Goal: Information Seeking & Learning: Learn about a topic

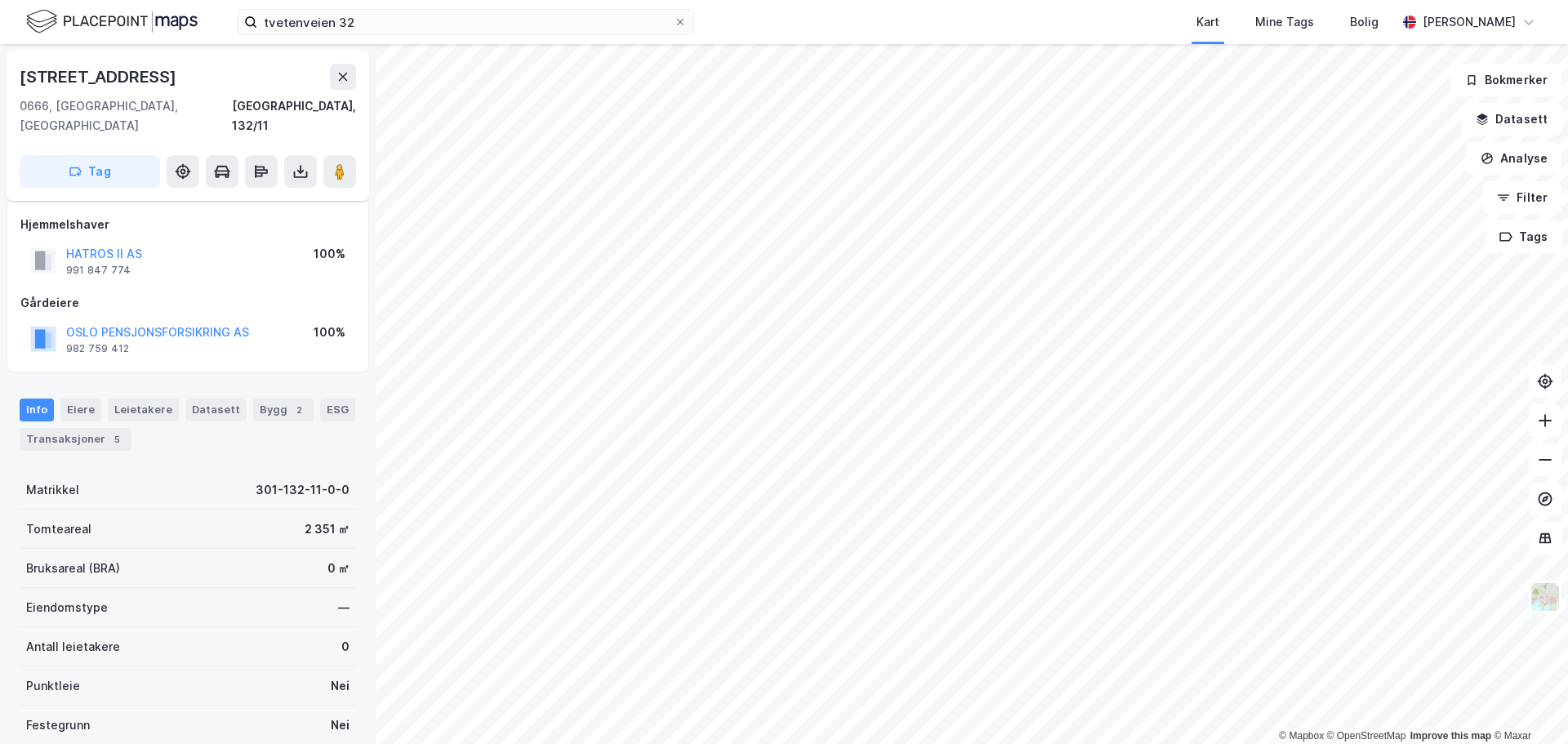
scroll to position [82, 0]
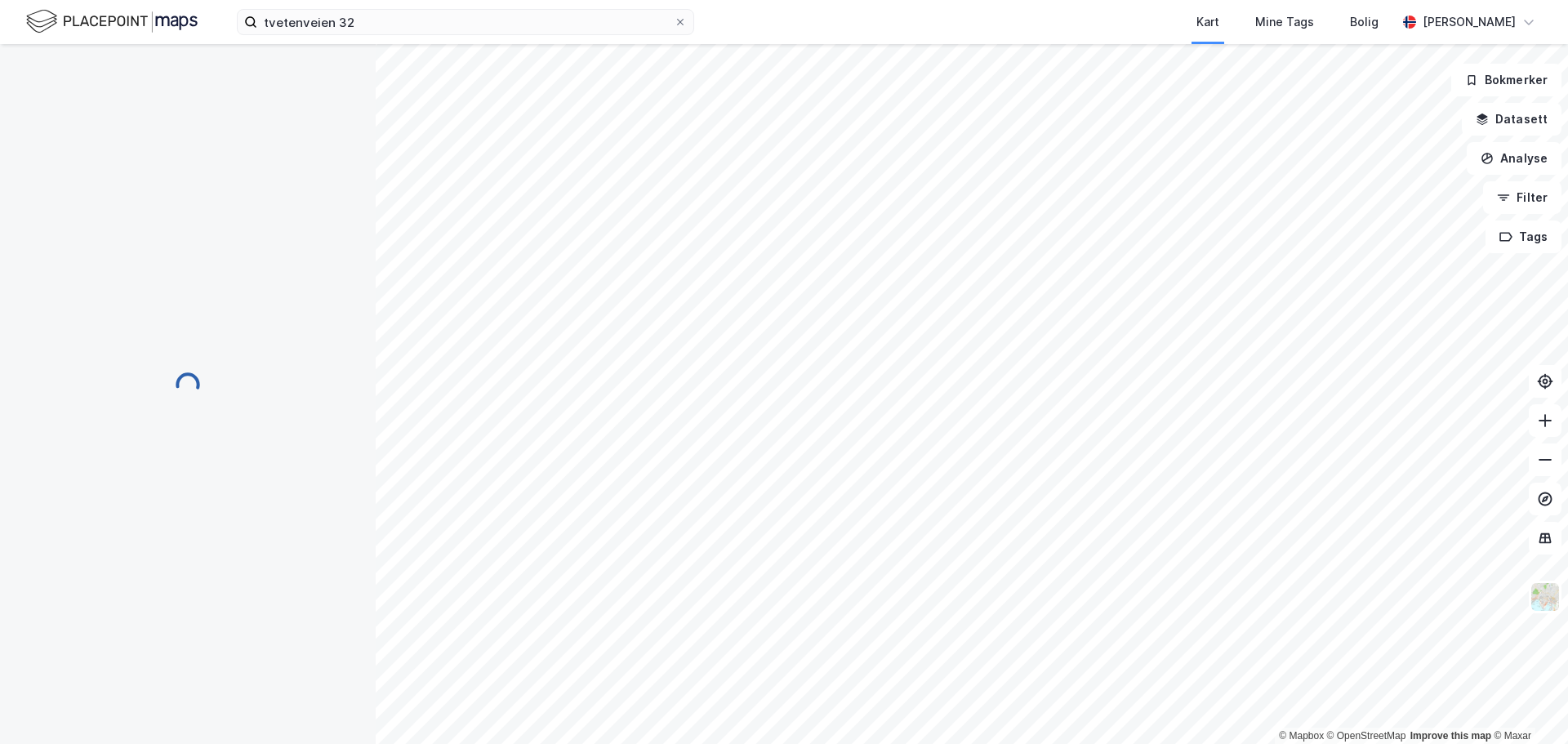
scroll to position [82, 0]
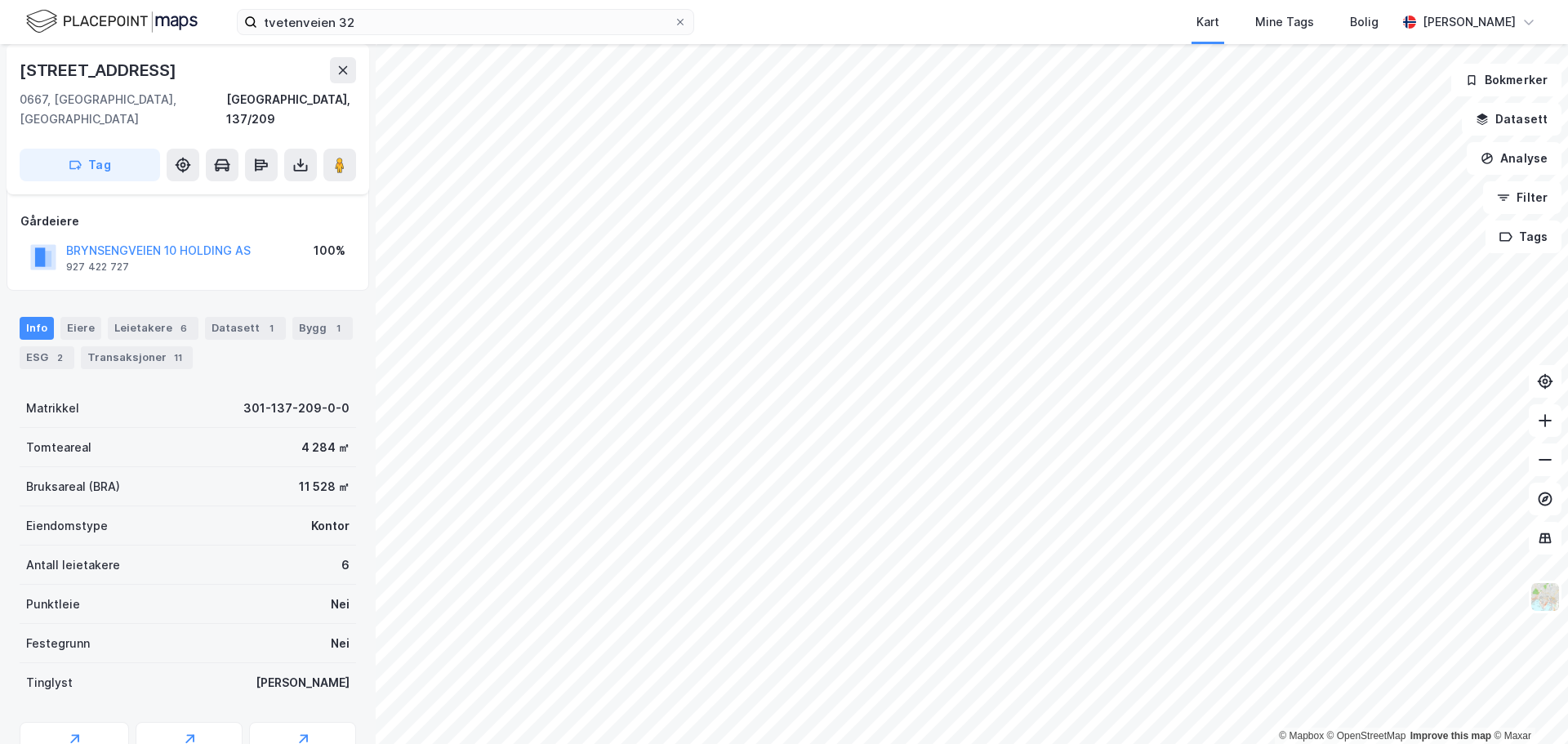
scroll to position [82, 0]
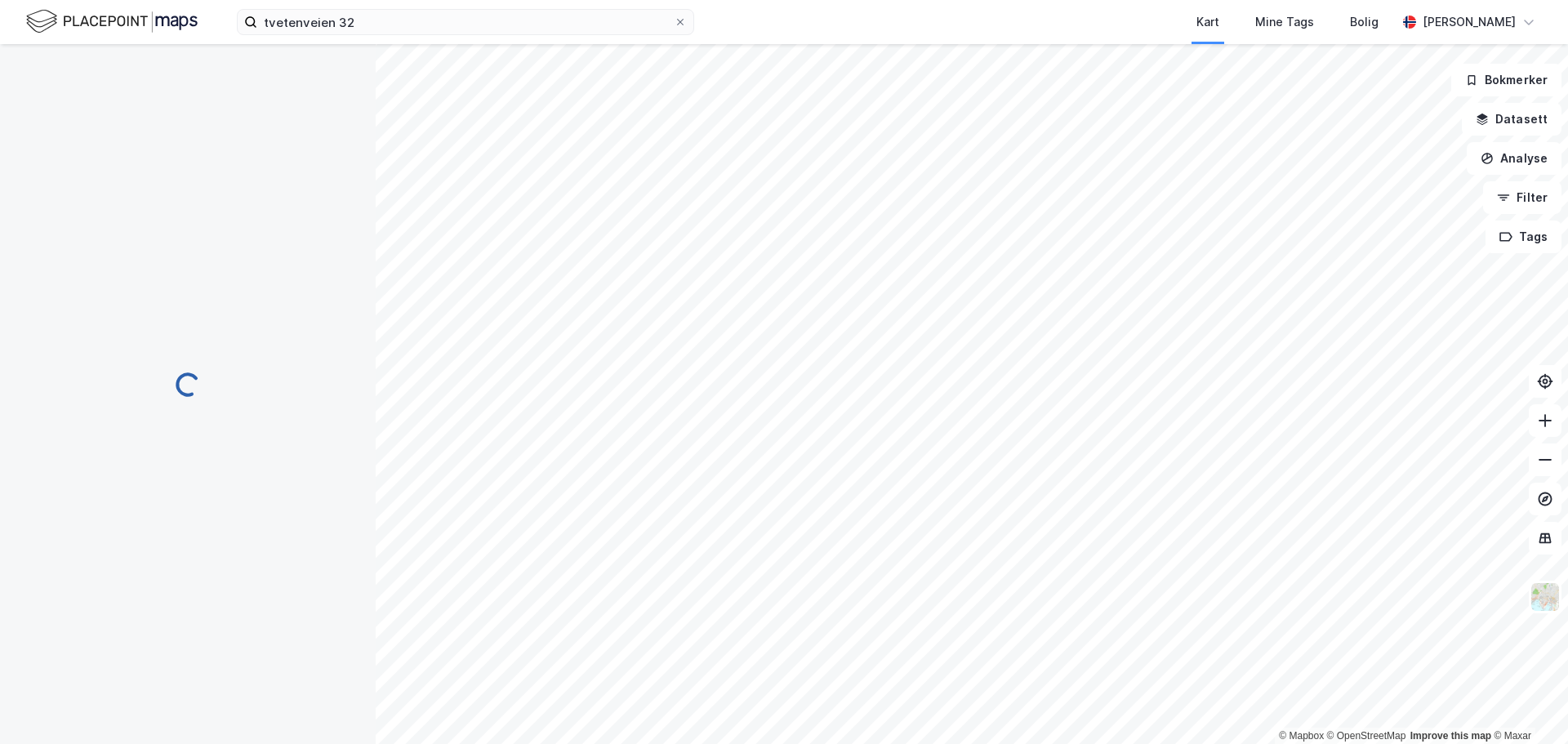
scroll to position [82, 0]
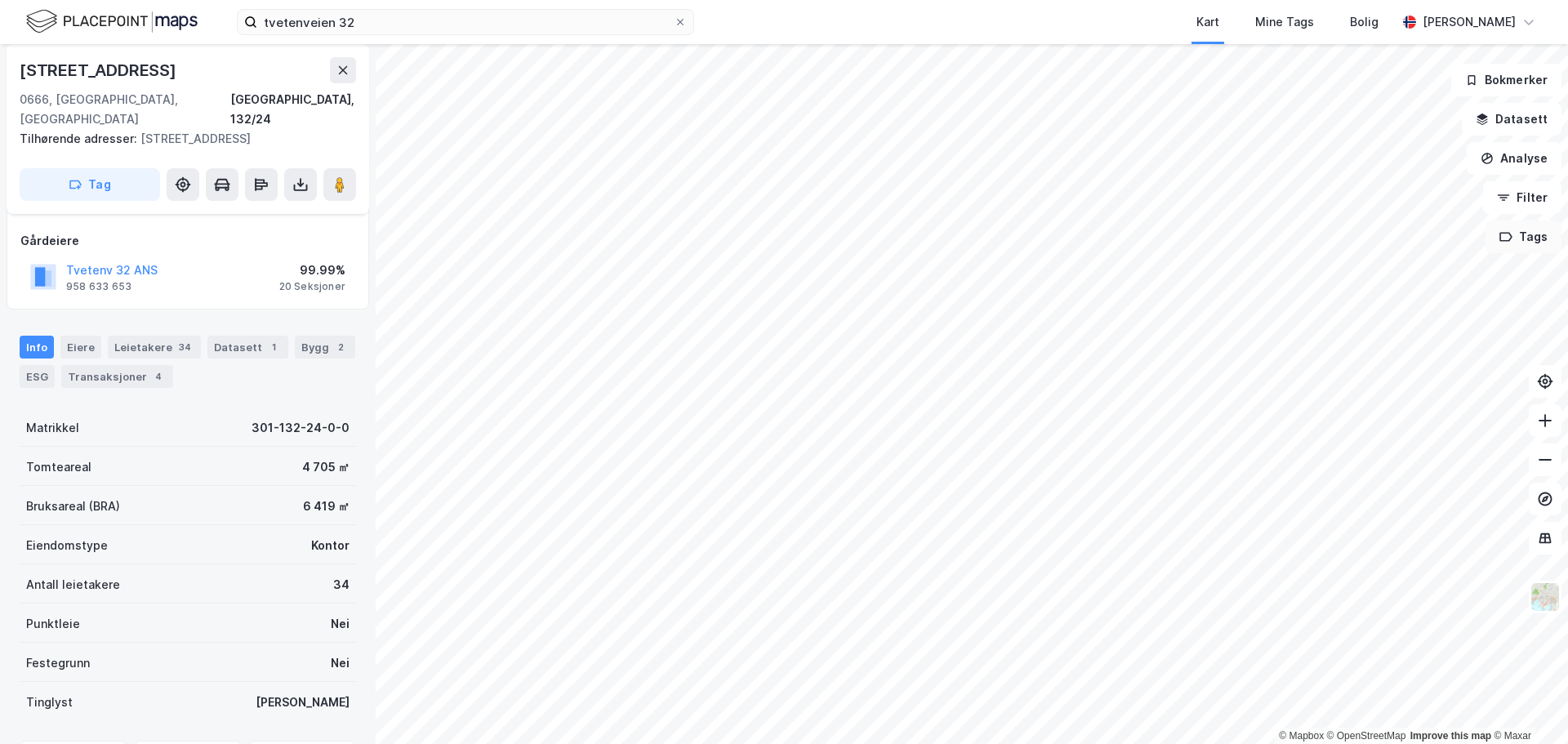
click at [1488, 238] on div "© Mapbox © OpenStreetMap Improve this map © Maxar [STREET_ADDRESS] Tilhørende a…" at bounding box center [784, 395] width 1568 height 701
